Goal: Information Seeking & Learning: Find specific fact

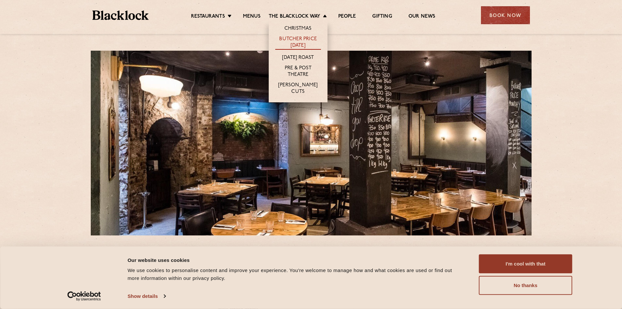
click at [298, 42] on link "Butcher Price [DATE]" at bounding box center [298, 43] width 46 height 14
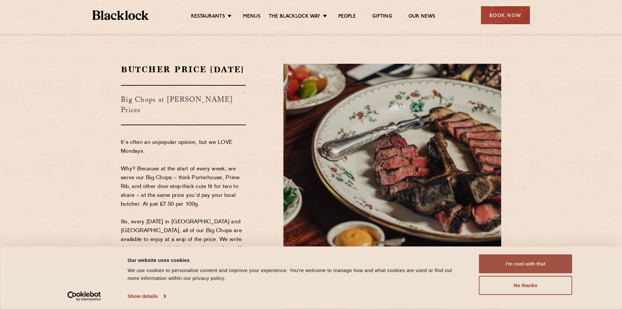
click at [509, 261] on button "I'm cool with that" at bounding box center [525, 263] width 93 height 19
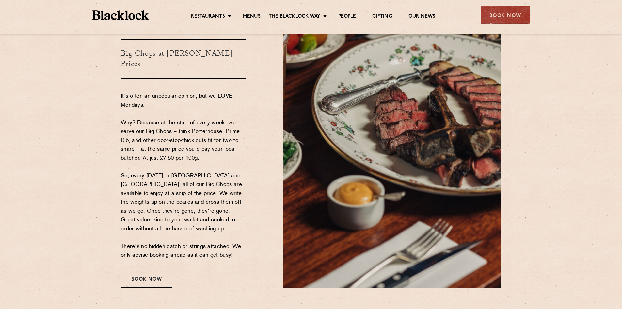
scroll to position [65, 0]
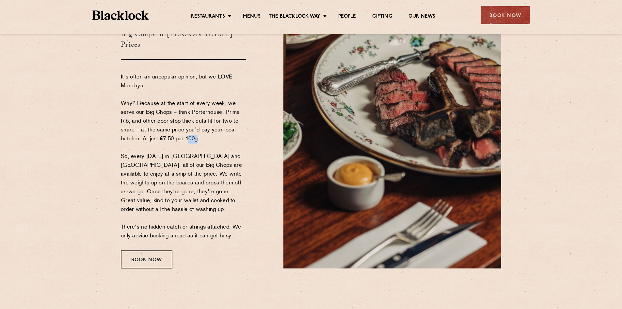
drag, startPoint x: 196, startPoint y: 140, endPoint x: 186, endPoint y: 139, distance: 9.5
click at [186, 139] on p "It's often an unpopular opinion, but we LOVE Mondays. Why? Because at the start…" at bounding box center [183, 157] width 125 height 168
drag, startPoint x: 206, startPoint y: 142, endPoint x: 160, endPoint y: 141, distance: 45.7
click at [160, 141] on p "It's often an unpopular opinion, but we LOVE Mondays. Why? Because at the start…" at bounding box center [183, 157] width 125 height 168
click at [152, 257] on div "Book Now" at bounding box center [147, 259] width 52 height 18
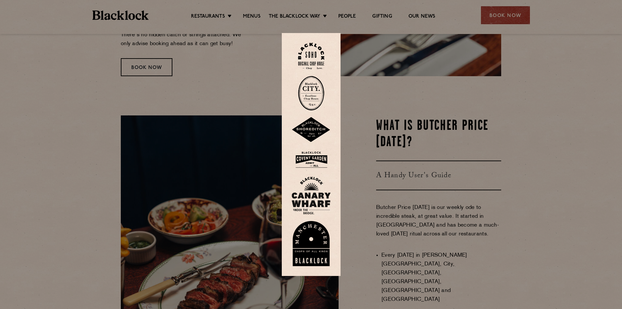
scroll to position [261, 0]
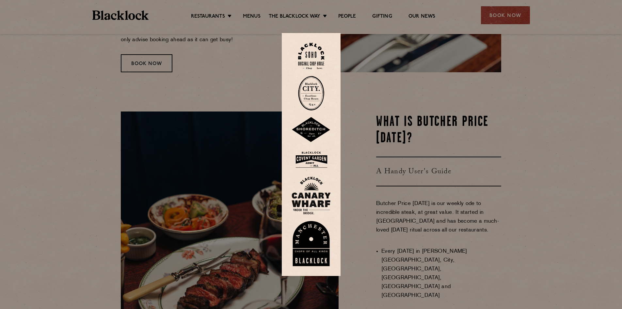
click at [316, 93] on img at bounding box center [311, 93] width 26 height 35
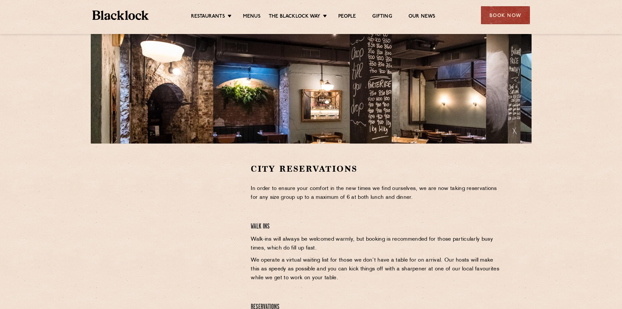
scroll to position [98, 0]
